Goal: Check status: Check status

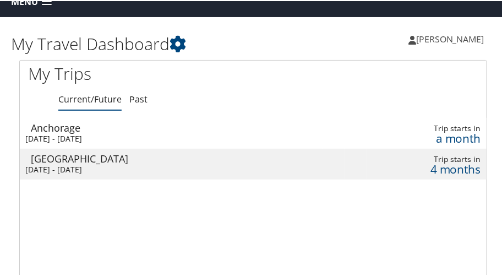
scroll to position [12, 0]
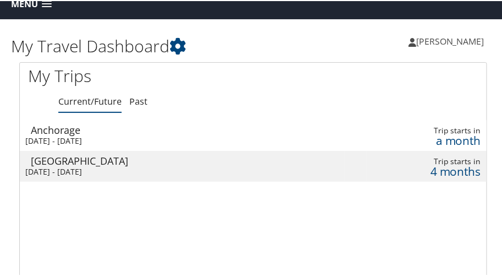
click at [215, 135] on div "[DATE] - [DATE]" at bounding box center [171, 140] width 292 height 10
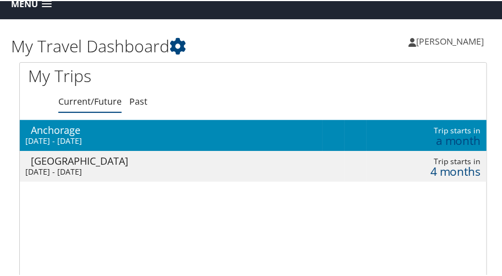
click at [215, 135] on div "[DATE] - [DATE]" at bounding box center [171, 140] width 292 height 10
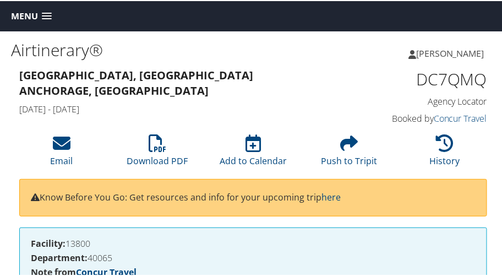
click at [45, 11] on link "Menu" at bounding box center [32, 15] width 52 height 18
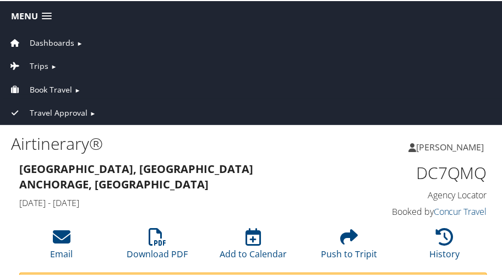
click at [50, 83] on span "Book Travel" at bounding box center [51, 89] width 42 height 12
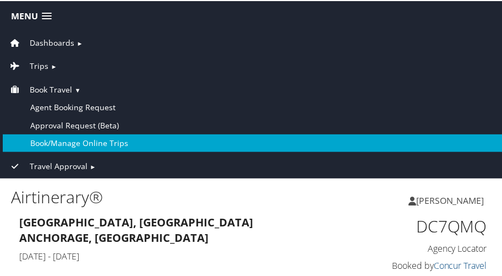
click at [71, 142] on link "Book/Manage Online Trips" at bounding box center [253, 142] width 501 height 18
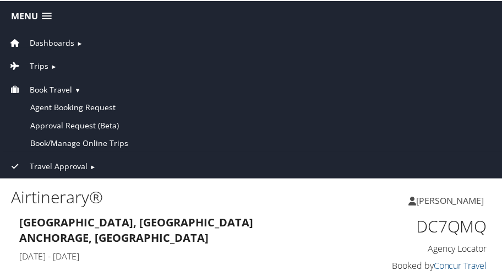
click at [55, 41] on span "Dashboards" at bounding box center [52, 42] width 45 height 12
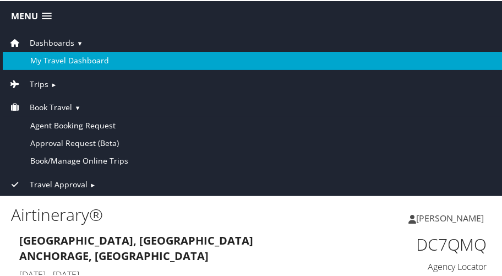
click at [57, 52] on link "My Travel Dashboard" at bounding box center [253, 60] width 501 height 18
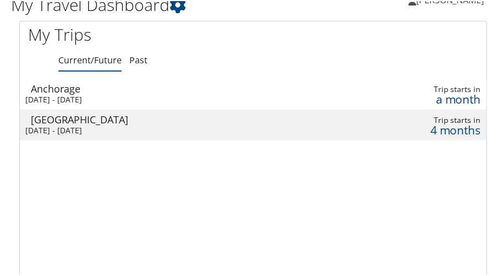
scroll to position [50, 0]
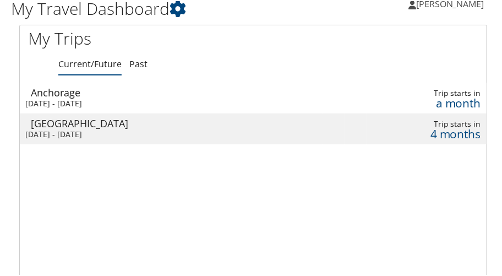
click at [260, 101] on div "[DATE] - [DATE]" at bounding box center [171, 102] width 292 height 10
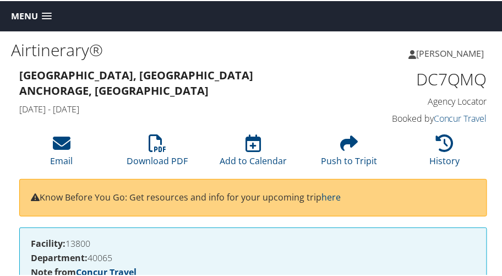
click at [21, 15] on span "Menu" at bounding box center [24, 15] width 27 height 10
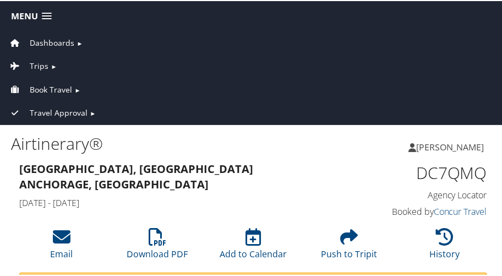
click at [43, 64] on span "Trips" at bounding box center [39, 65] width 19 height 12
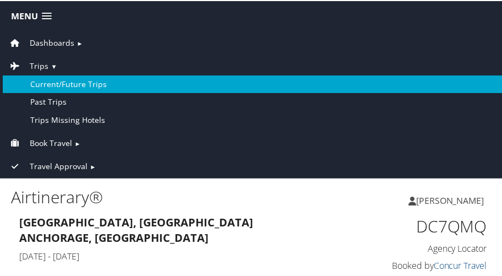
click at [58, 79] on link "Current/Future Trips" at bounding box center [253, 83] width 501 height 18
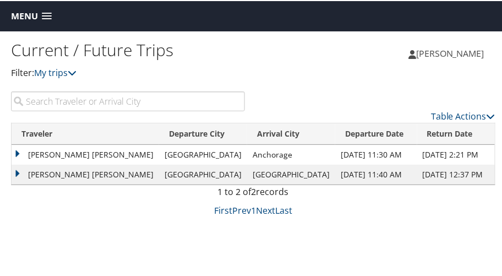
click at [20, 150] on td "[PERSON_NAME] [PERSON_NAME]" at bounding box center [86, 154] width 148 height 20
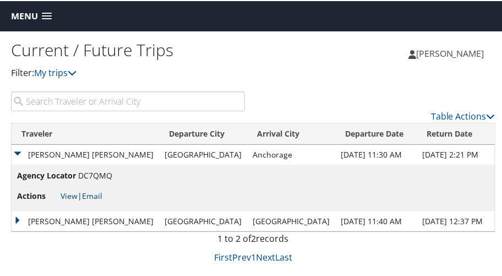
click at [20, 150] on td "[PERSON_NAME] [PERSON_NAME]" at bounding box center [86, 154] width 148 height 20
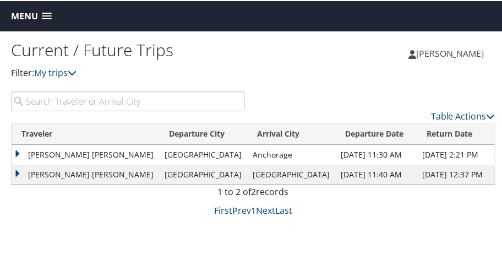
click at [46, 11] on link "Menu" at bounding box center [32, 15] width 52 height 18
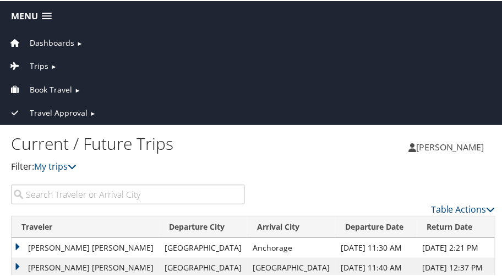
click at [67, 42] on span "Dashboards" at bounding box center [52, 42] width 45 height 12
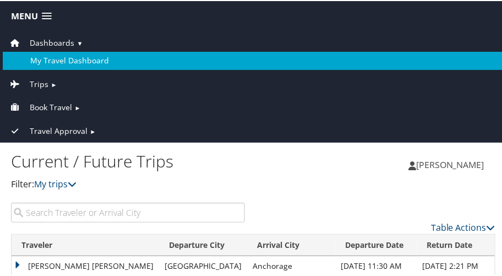
click at [61, 57] on link "My Travel Dashboard" at bounding box center [253, 60] width 501 height 18
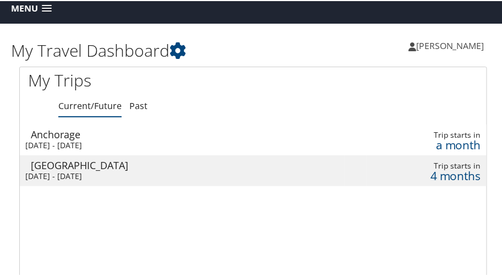
scroll to position [8, 0]
click at [168, 140] on div "[DATE] - [DATE]" at bounding box center [171, 144] width 292 height 10
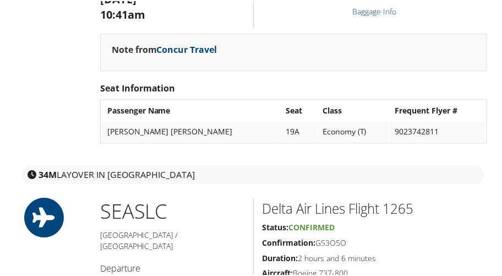
scroll to position [2131, 0]
